Goal: Check status: Check status

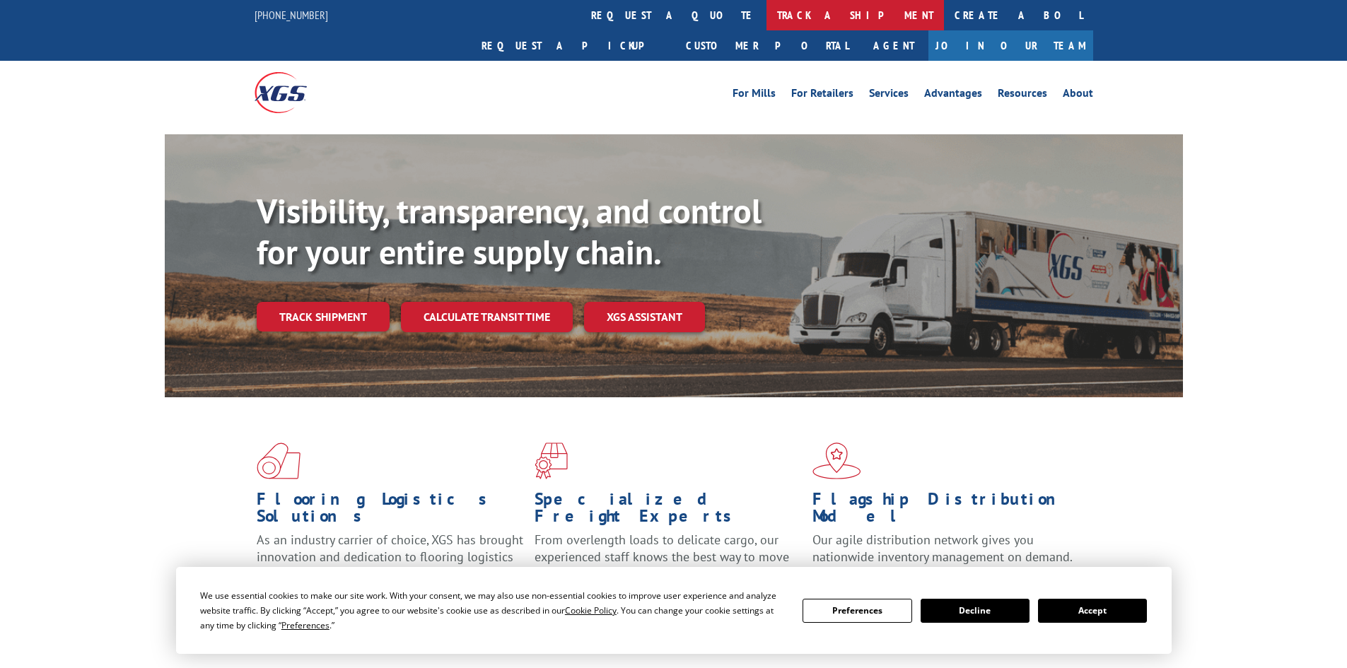
click at [767, 5] on link "track a shipment" at bounding box center [856, 15] width 178 height 30
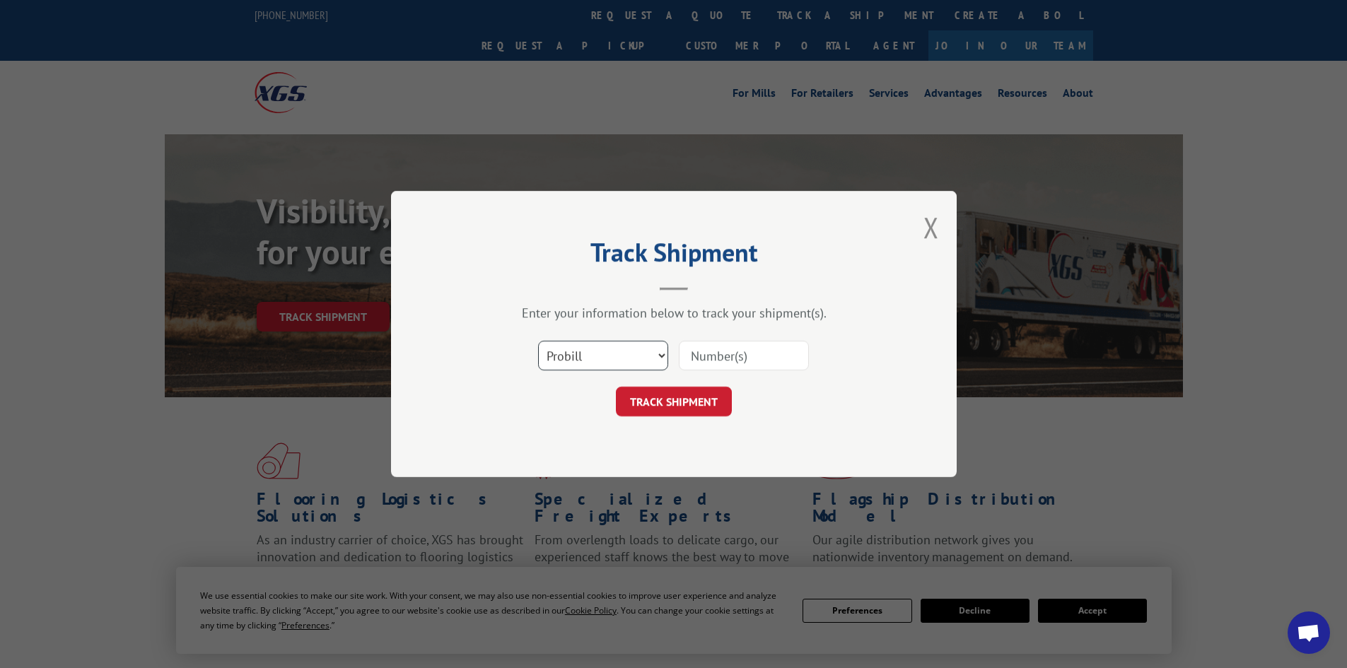
click at [571, 360] on select "Select category... Probill BOL PO" at bounding box center [603, 356] width 130 height 30
select select "bol"
click at [538, 341] on select "Select category... Probill BOL PO" at bounding box center [603, 356] width 130 height 30
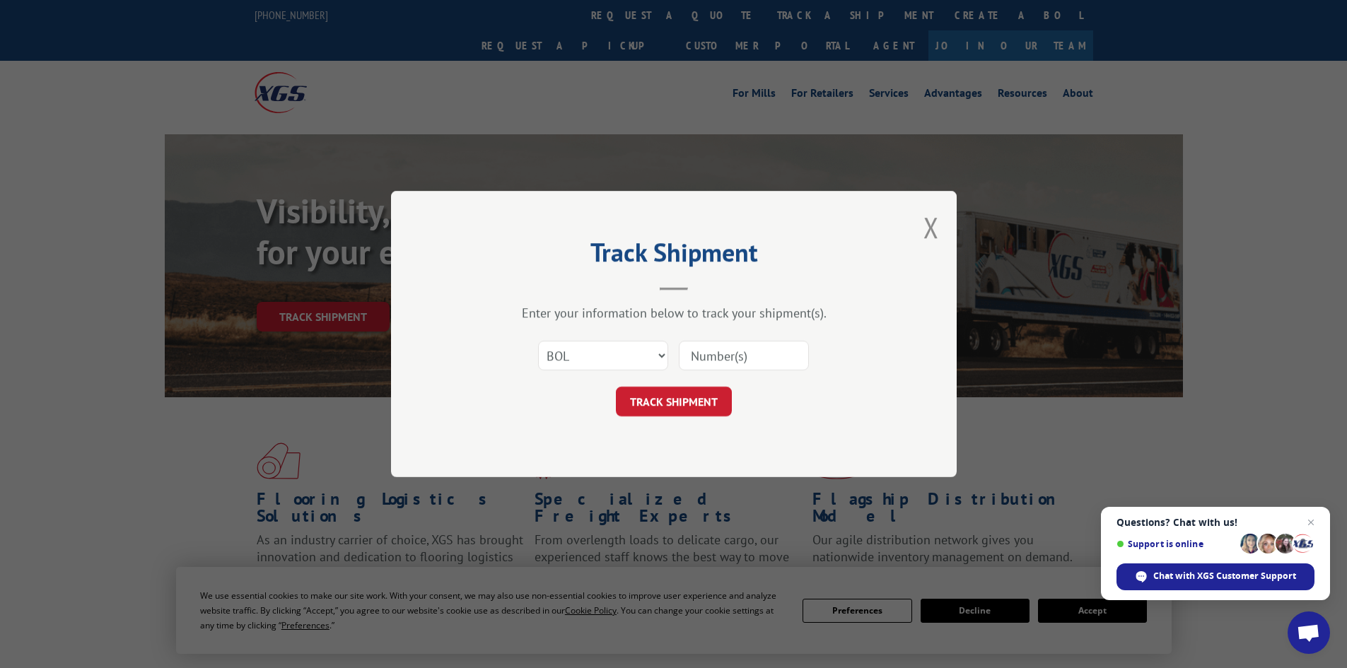
click at [706, 362] on input at bounding box center [744, 356] width 130 height 30
paste input "7051807"
type input "7051807"
click at [731, 392] on button "TRACK SHIPMENT" at bounding box center [674, 402] width 116 height 30
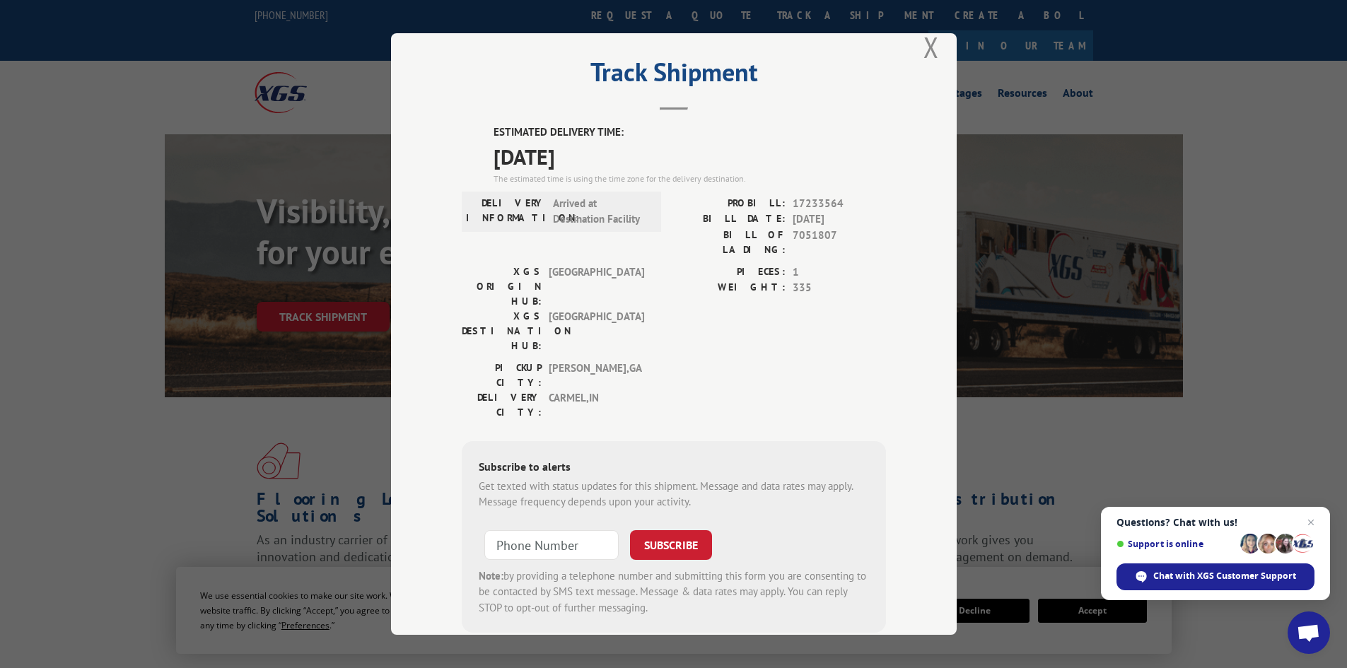
scroll to position [35, 0]
